Goal: Task Accomplishment & Management: Use online tool/utility

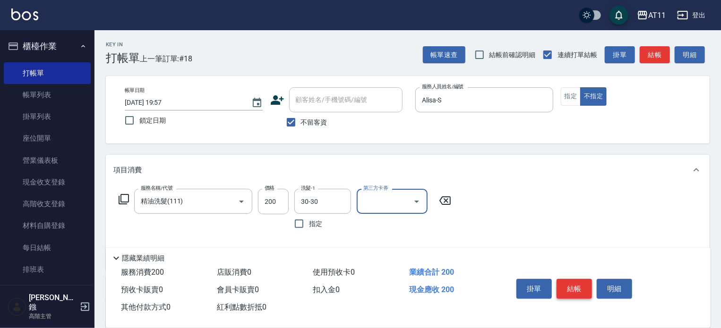
click at [566, 286] on button "結帳" at bounding box center [573, 289] width 35 height 20
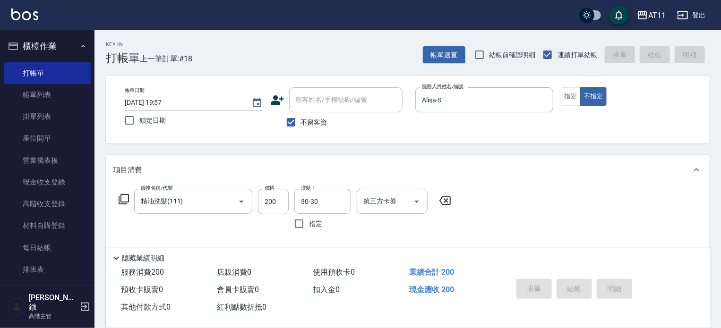
type input "2025/08/11 20:48"
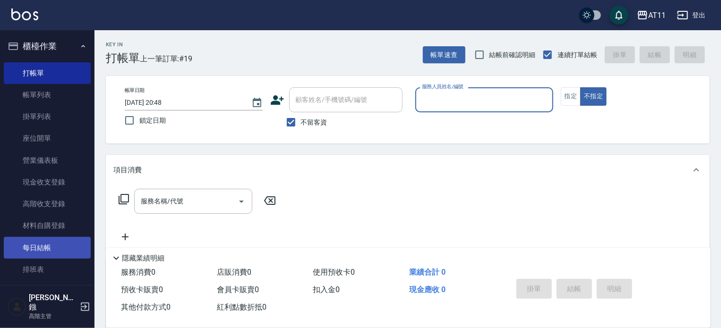
click at [53, 247] on link "每日結帳" at bounding box center [47, 248] width 87 height 22
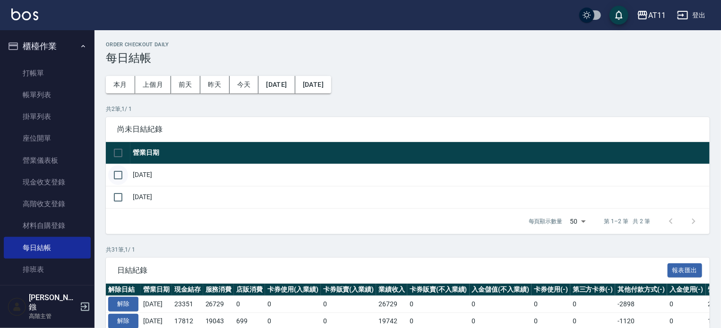
drag, startPoint x: 125, startPoint y: 172, endPoint x: 119, endPoint y: 196, distance: 24.7
click at [125, 173] on input "checkbox" at bounding box center [118, 175] width 20 height 20
checkbox input "true"
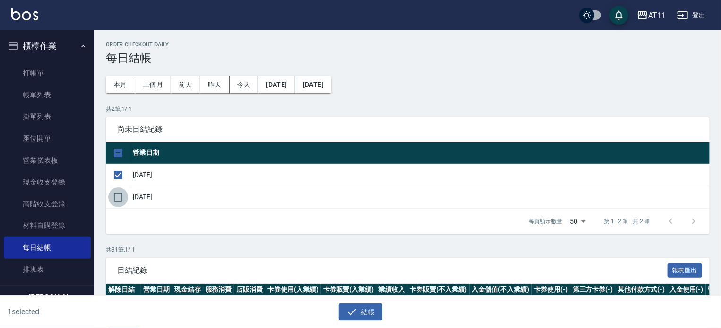
drag, startPoint x: 119, startPoint y: 201, endPoint x: 174, endPoint y: 223, distance: 60.0
click at [119, 201] on input "checkbox" at bounding box center [118, 197] width 20 height 20
checkbox input "true"
click at [367, 310] on button "結帳" at bounding box center [361, 312] width 44 height 17
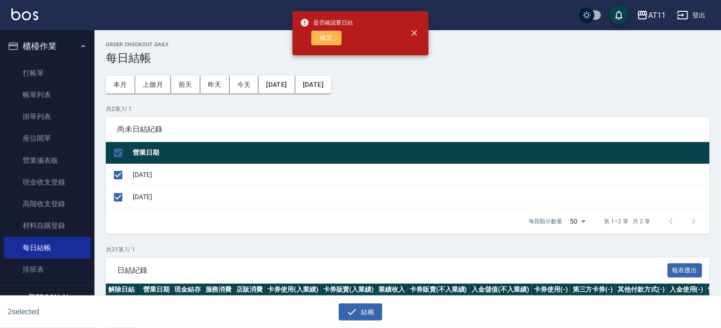
click at [325, 33] on button "確定" at bounding box center [326, 38] width 30 height 15
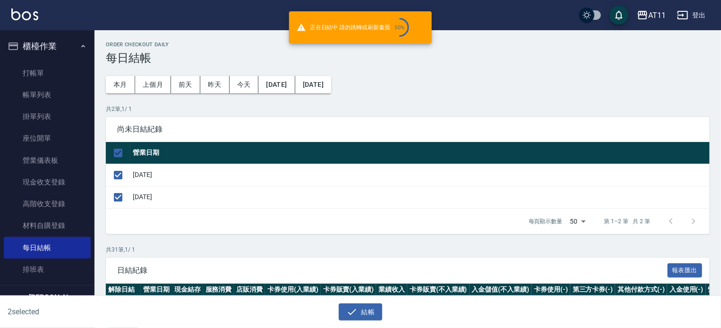
checkbox input "false"
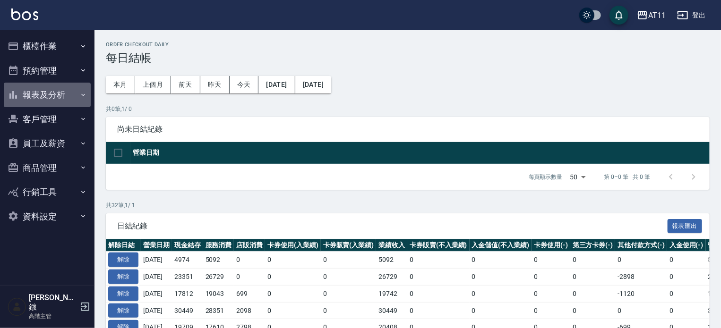
click at [53, 93] on button "報表及分析" at bounding box center [47, 95] width 87 height 25
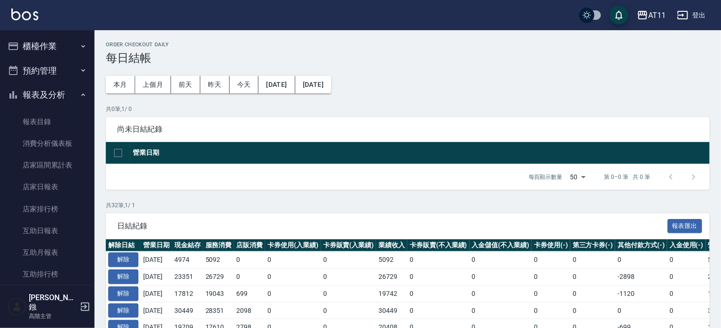
click at [697, 12] on button "登出" at bounding box center [691, 15] width 36 height 17
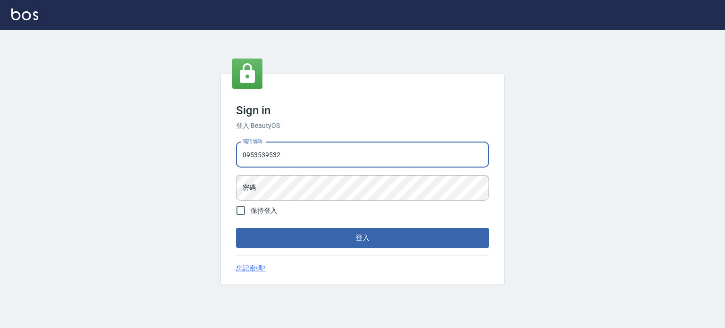
type input "0953539532"
click at [236, 228] on button "登入" at bounding box center [362, 238] width 253 height 20
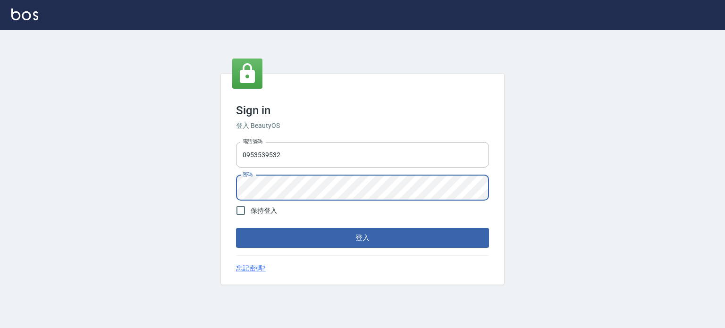
click at [236, 228] on button "登入" at bounding box center [362, 238] width 253 height 20
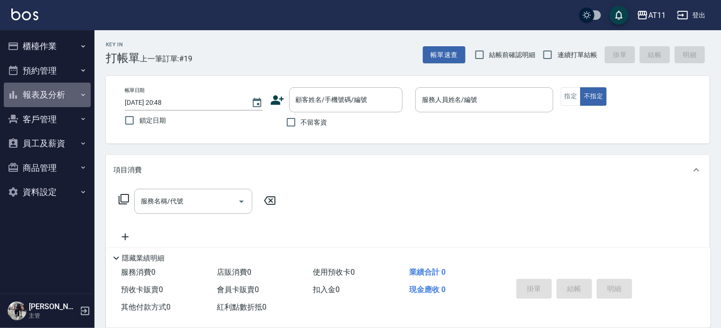
drag, startPoint x: 47, startPoint y: 99, endPoint x: 43, endPoint y: 95, distance: 5.7
click at [47, 99] on button "報表及分析" at bounding box center [47, 95] width 87 height 25
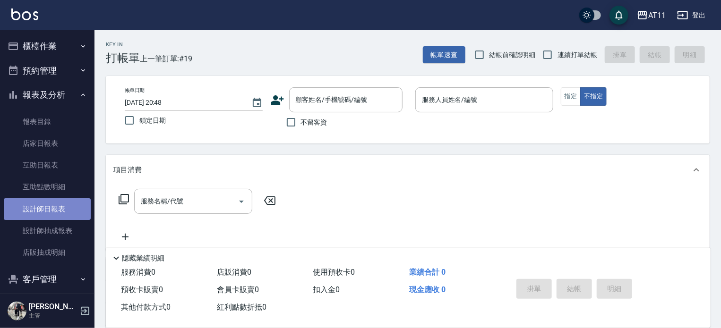
click at [50, 217] on link "設計師日報表" at bounding box center [47, 209] width 87 height 22
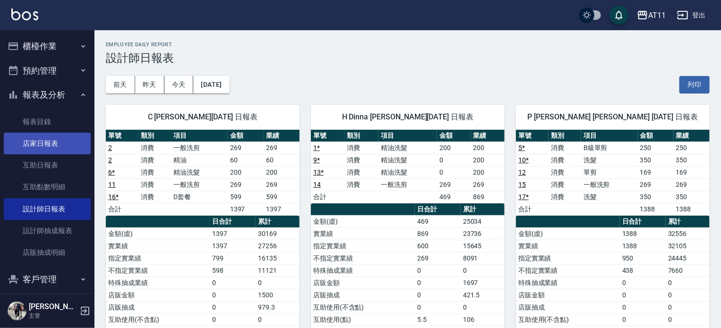
click at [49, 141] on link "店家日報表" at bounding box center [47, 144] width 87 height 22
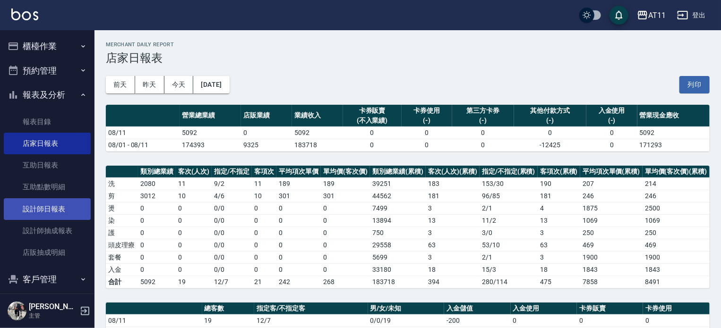
click at [36, 207] on link "設計師日報表" at bounding box center [47, 209] width 87 height 22
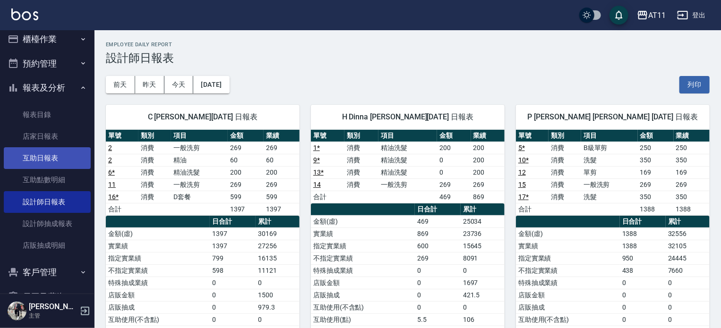
scroll to position [1, 0]
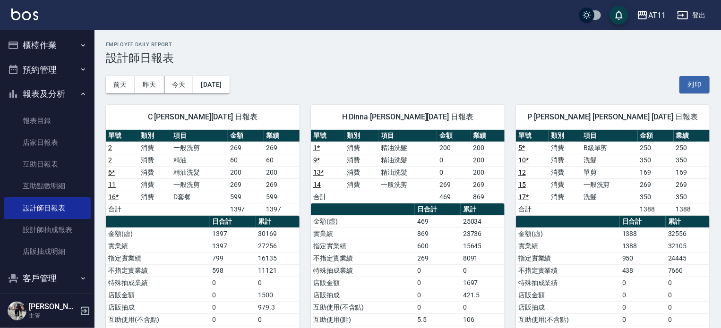
click at [317, 66] on div "前天 昨天 今天 2025/08/11 列印" at bounding box center [407, 85] width 603 height 40
drag, startPoint x: 335, startPoint y: 88, endPoint x: 308, endPoint y: 105, distance: 31.7
click at [335, 87] on div "前天 昨天 今天 2025/08/11 列印" at bounding box center [407, 85] width 603 height 40
click at [42, 43] on button "櫃檯作業" at bounding box center [47, 45] width 87 height 25
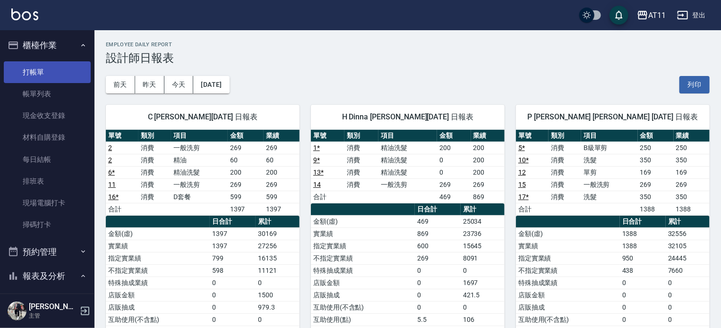
click at [42, 69] on link "打帳單" at bounding box center [47, 72] width 87 height 22
